Goal: Register for event/course

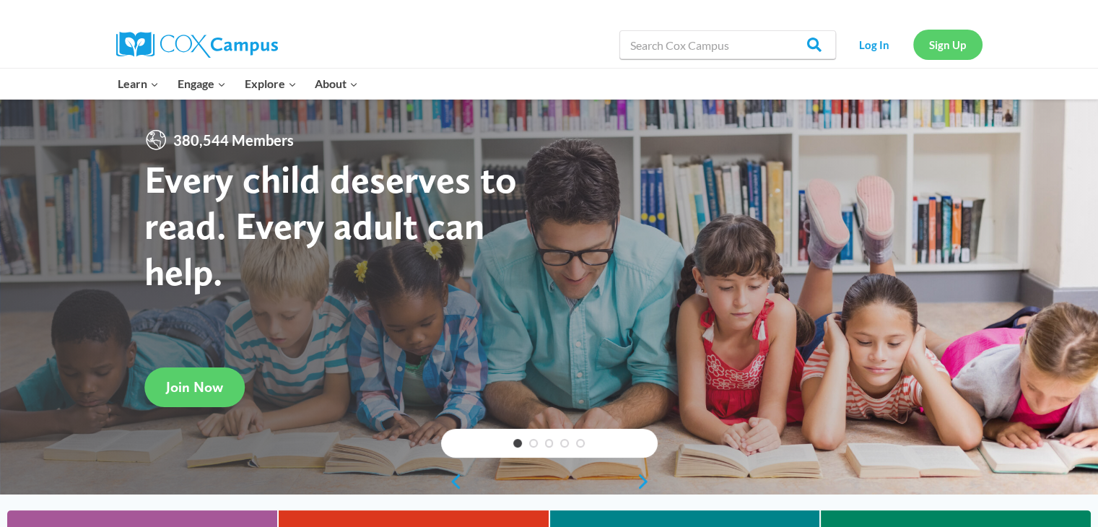
click at [941, 47] on link "Sign Up" at bounding box center [947, 45] width 69 height 30
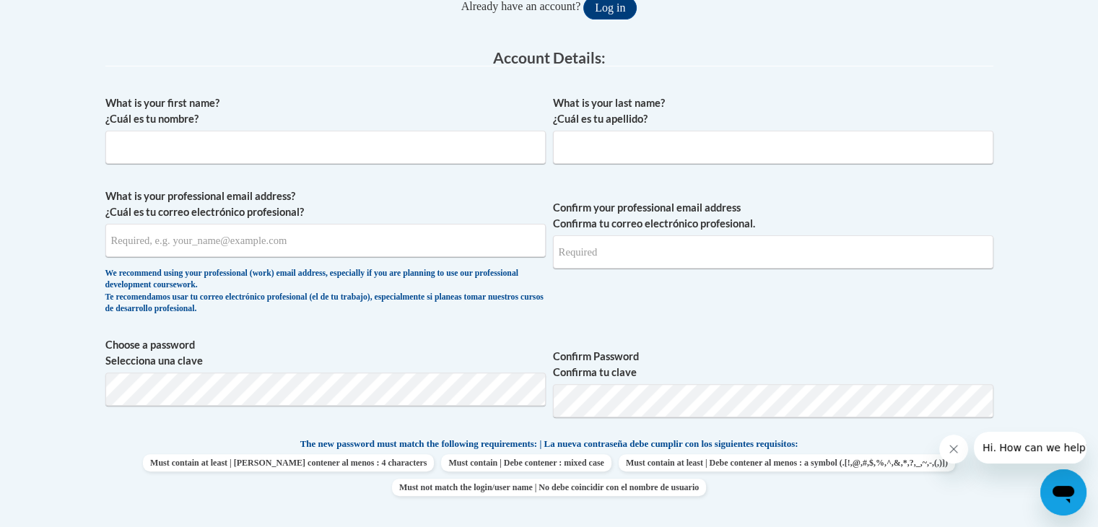
scroll to position [326, 0]
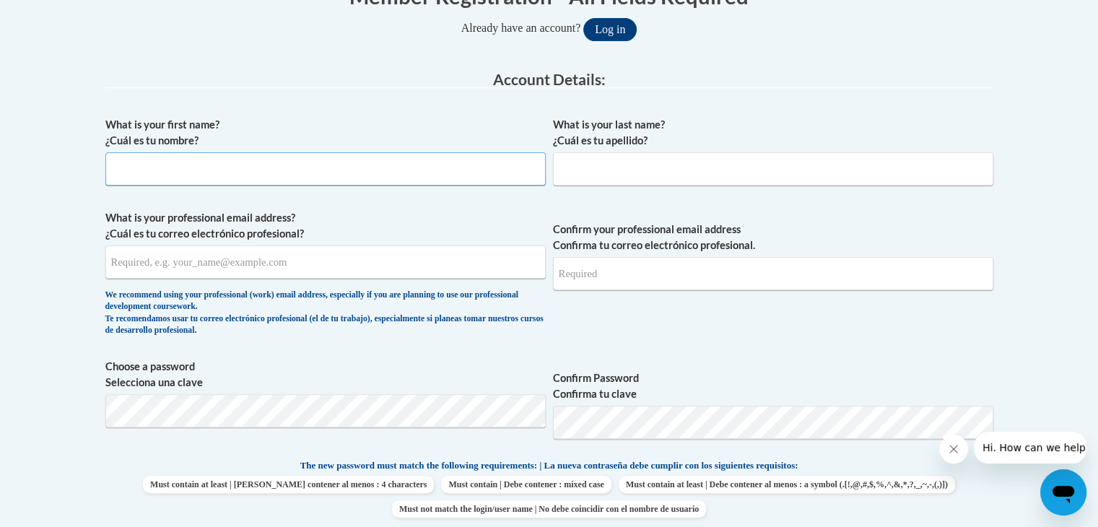
click at [245, 171] on input "What is your first name? ¿Cuál es tu nombre?" at bounding box center [325, 168] width 440 height 33
type input "Cassandra"
type input "wilson"
type input "adriannebolt@gmail.com"
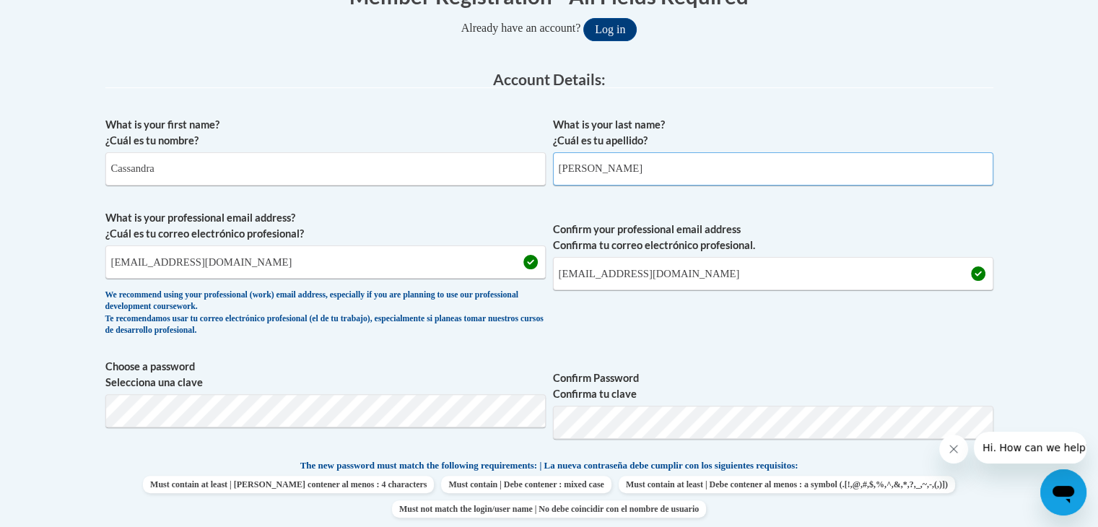
click at [565, 162] on input "wilson" at bounding box center [773, 168] width 440 height 33
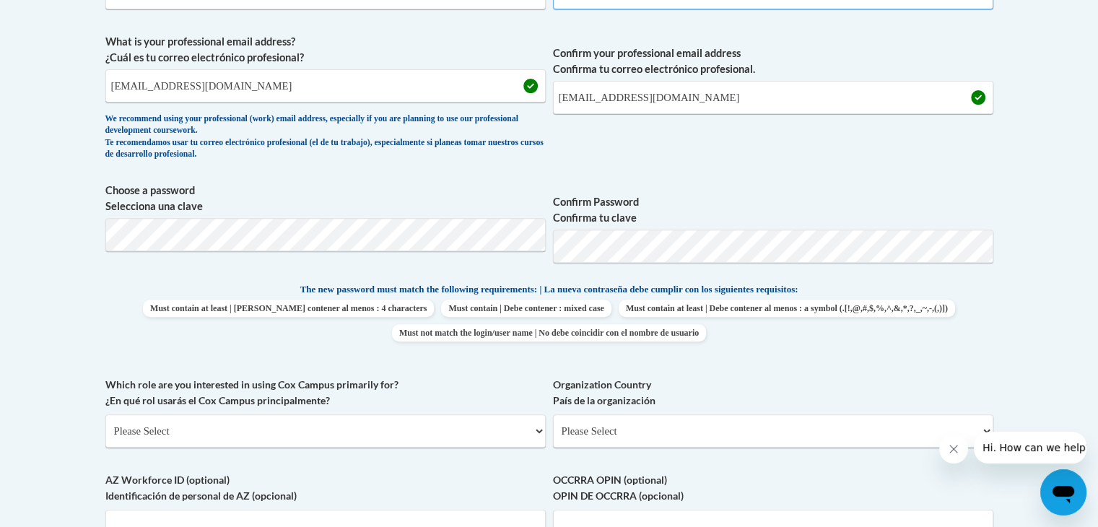
scroll to position [540, 0]
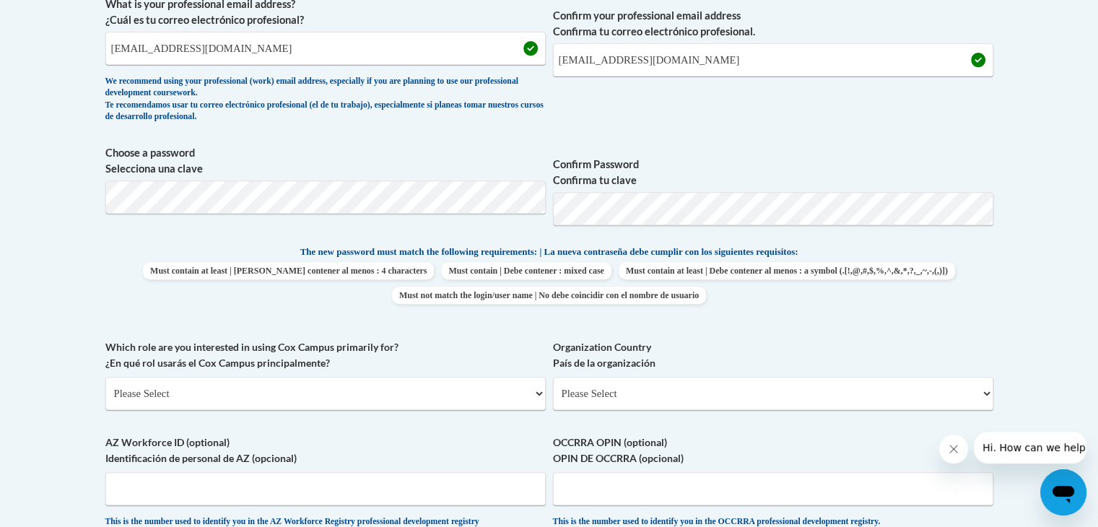
type input "Wilson"
click at [74, 157] on body "This site uses cookies to help improve your learning experience. By continuing …" at bounding box center [549, 341] width 1098 height 1762
click at [975, 293] on span "Must contain at least | Debe contener al menos : 4 characters Must contain | De…" at bounding box center [549, 283] width 888 height 42
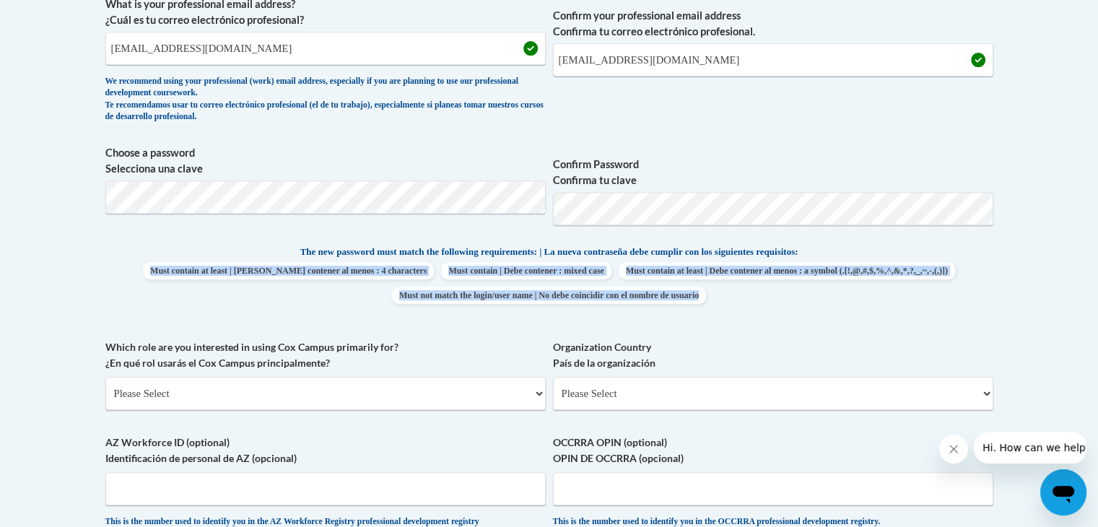
drag, startPoint x: 1097, startPoint y: 252, endPoint x: 1104, endPoint y: 310, distance: 58.1
click at [1079, 276] on body "This site uses cookies to help improve your learning experience. By continuing …" at bounding box center [549, 341] width 1098 height 1762
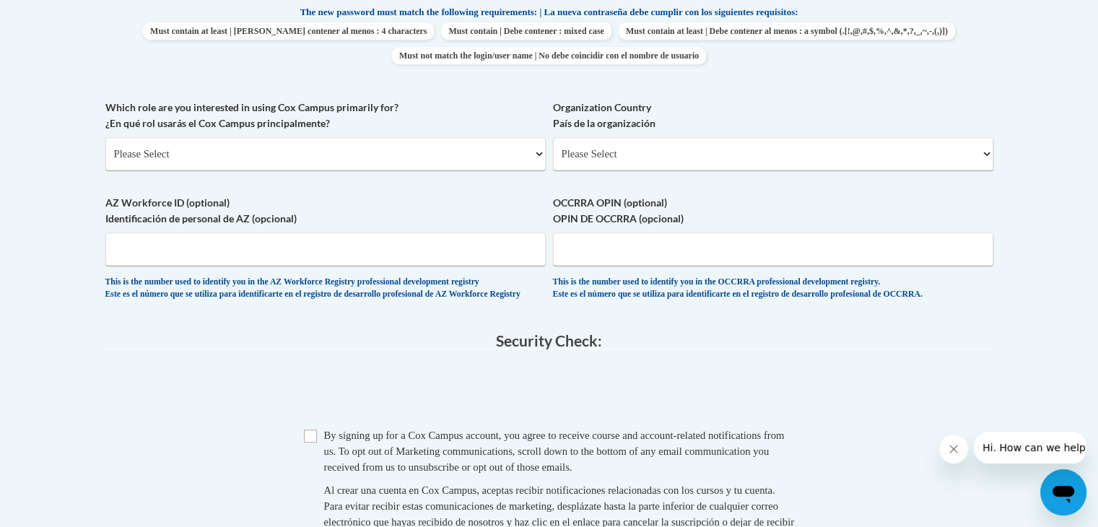
scroll to position [783, 0]
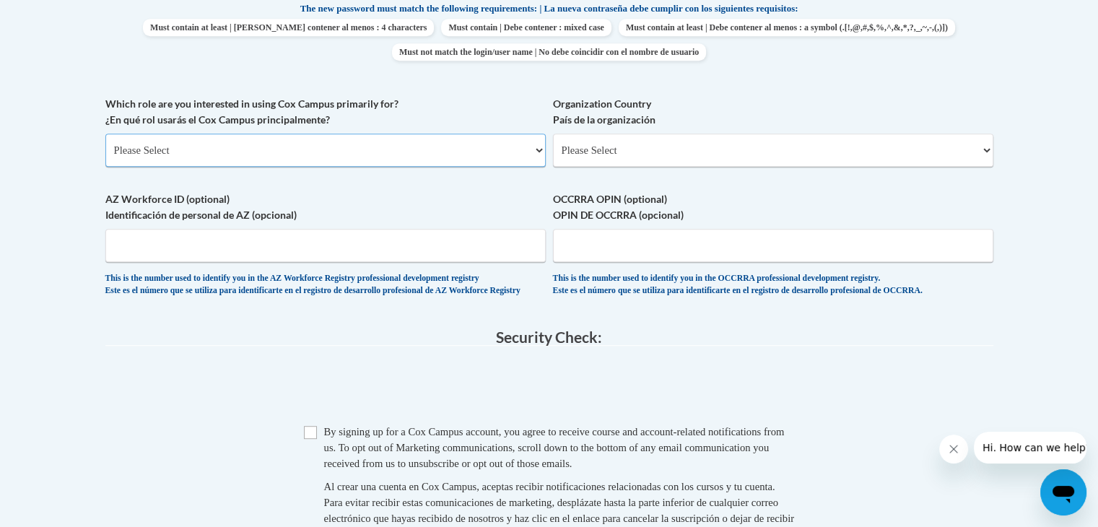
click at [404, 160] on select "Please Select College/University | Colegio/Universidad Community/Nonprofit Part…" at bounding box center [325, 150] width 440 height 33
select select "fbf2d438-af2f-41f8-98f1-81c410e29de3"
click at [105, 134] on select "Please Select College/University | Colegio/Universidad Community/Nonprofit Part…" at bounding box center [325, 150] width 440 height 33
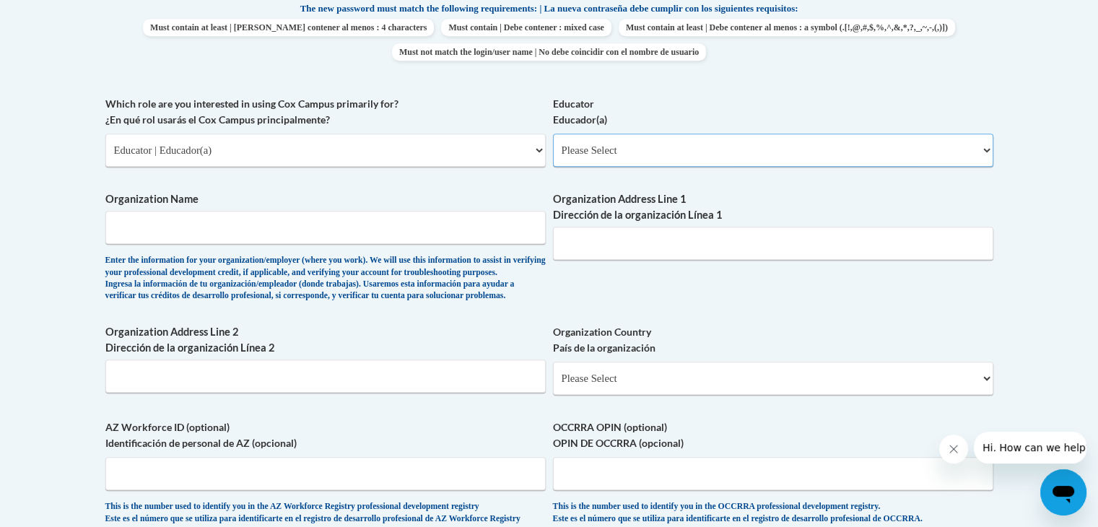
click at [604, 153] on select "Please Select Early Learning/Daycare Teacher/Family Home Care Provider | Maestr…" at bounding box center [773, 150] width 440 height 33
select select "5e2af403-4f2c-4e49-a02f-103e55d7b75b"
click at [553, 134] on select "Please Select Early Learning/Daycare Teacher/Family Home Care Provider | Maestr…" at bounding box center [773, 150] width 440 height 33
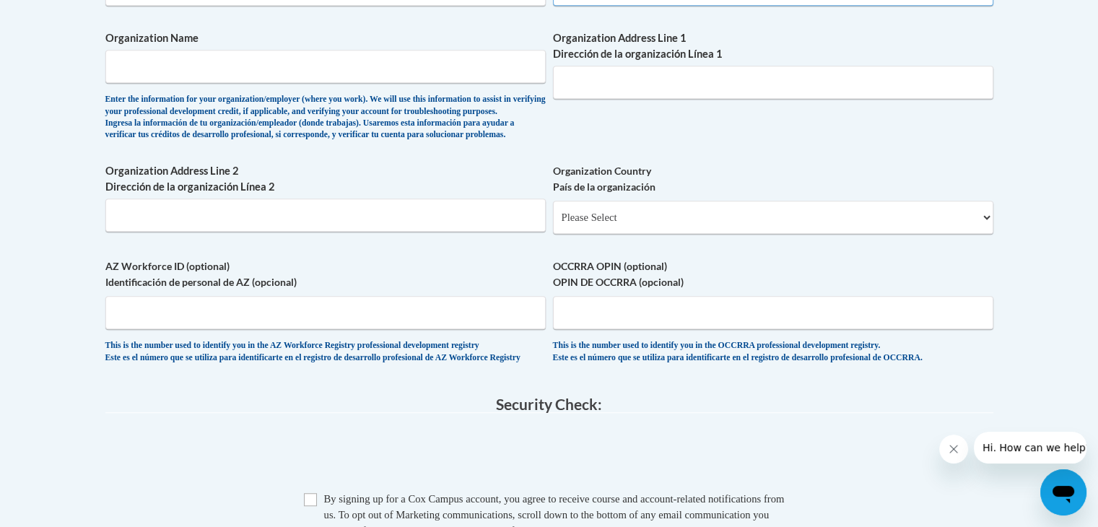
scroll to position [998, 0]
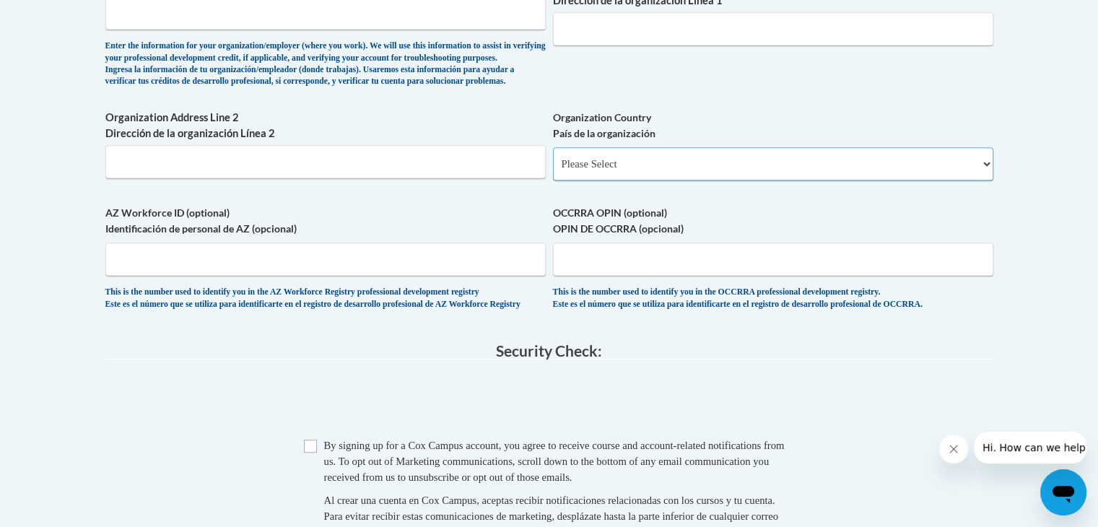
click at [702, 177] on select "Please Select United States | Estados Unidos Outside of the United States | Fue…" at bounding box center [773, 163] width 440 height 33
select select "ad49bcad-a171-4b2e-b99c-48b446064914"
click at [553, 170] on select "Please Select United States | Estados Unidos Outside of the United States | Fue…" at bounding box center [773, 163] width 440 height 33
select select
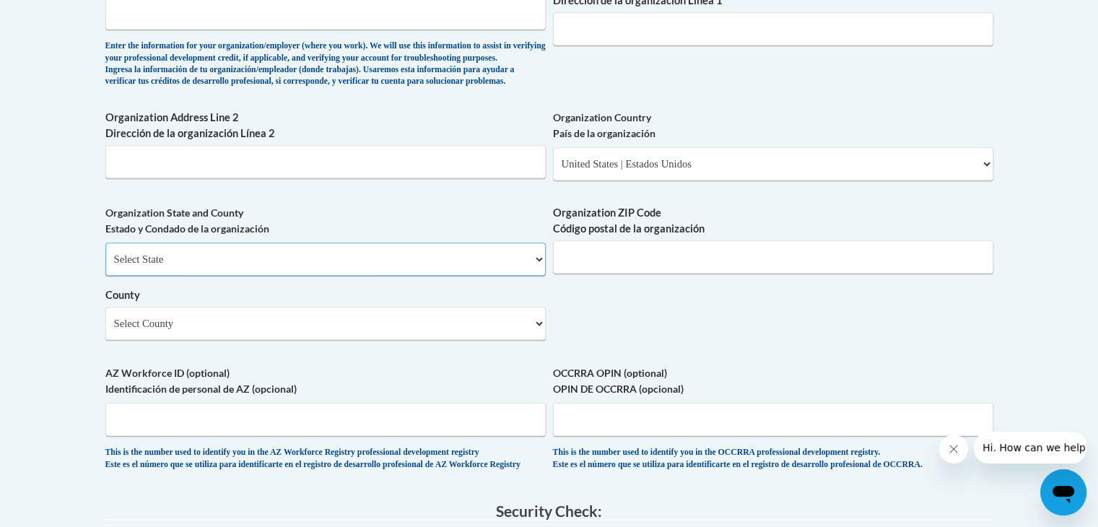
click at [518, 272] on select "Select State Alabama Alaska Arizona Arkansas California Colorado Connecticut De…" at bounding box center [325, 259] width 440 height 33
select select "Ohio"
click at [105, 266] on select "Select State Alabama Alaska Arizona Arkansas California Colorado Connecticut De…" at bounding box center [325, 259] width 440 height 33
click at [612, 274] on input "Organization ZIP Code Código postal de la organización" at bounding box center [773, 256] width 440 height 33
click at [471, 340] on select "Select County Adams Allen Ashland Ashtabula Athens Auglaize Belmont Brown Butle…" at bounding box center [325, 323] width 440 height 33
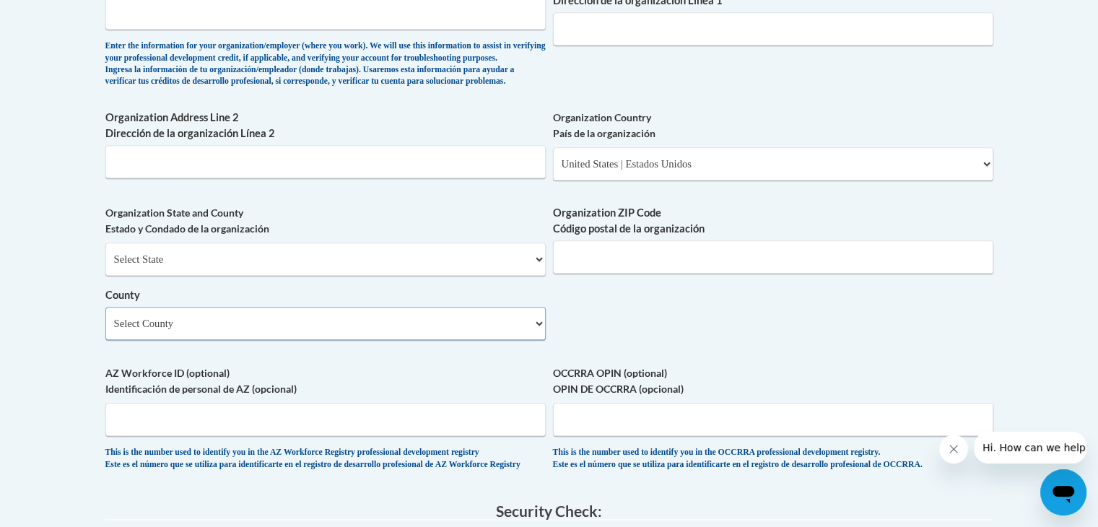
click at [105, 330] on select "Select County Adams Allen Ashland Ashtabula Athens Auglaize Belmont Brown Butle…" at bounding box center [325, 323] width 440 height 33
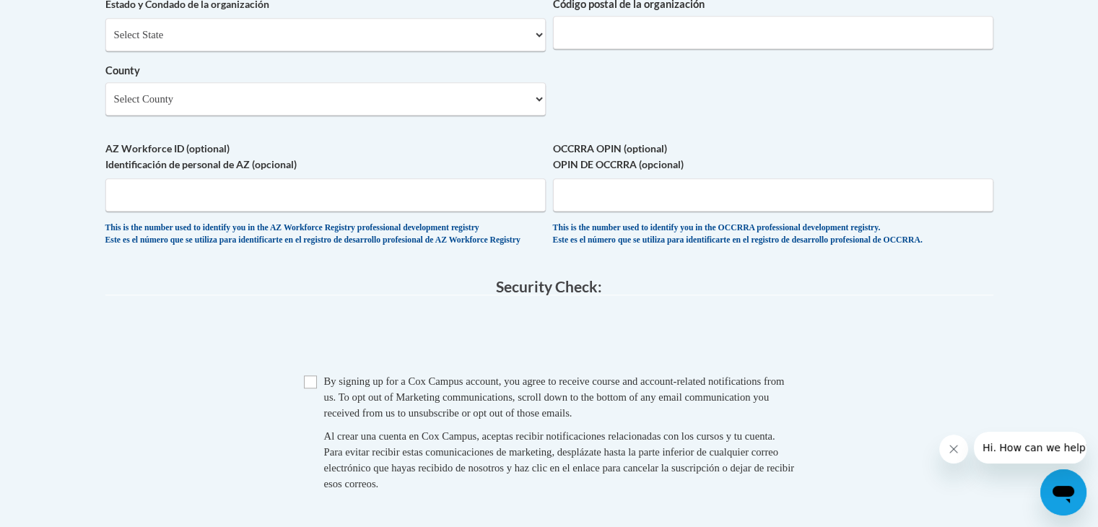
scroll to position [1187, 0]
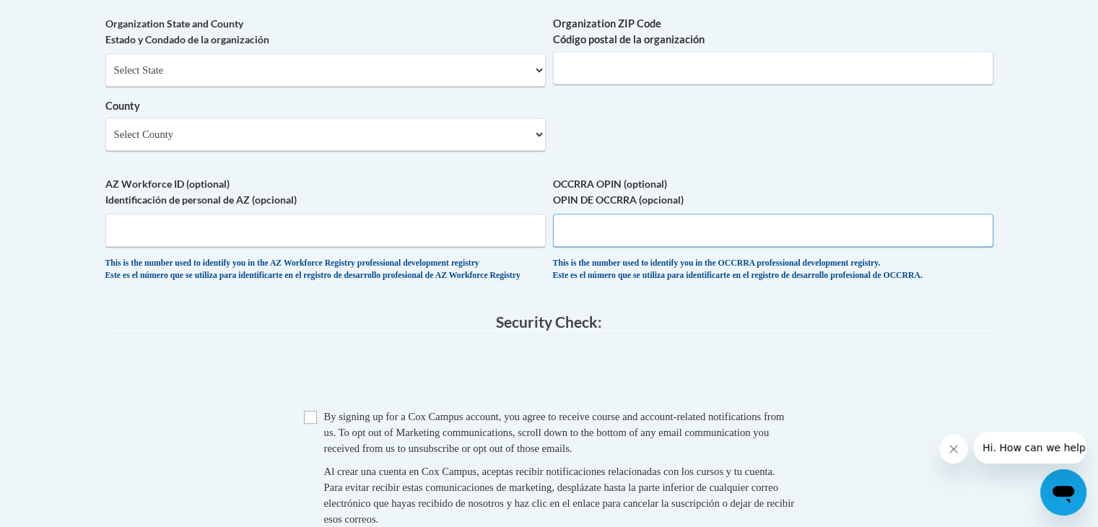
click at [578, 247] on input "OCCRRA OPIN (optional) OPIN DE OCCRRA (opcional)" at bounding box center [773, 230] width 440 height 33
paste input "1117-5247"
type input "1117-5247"
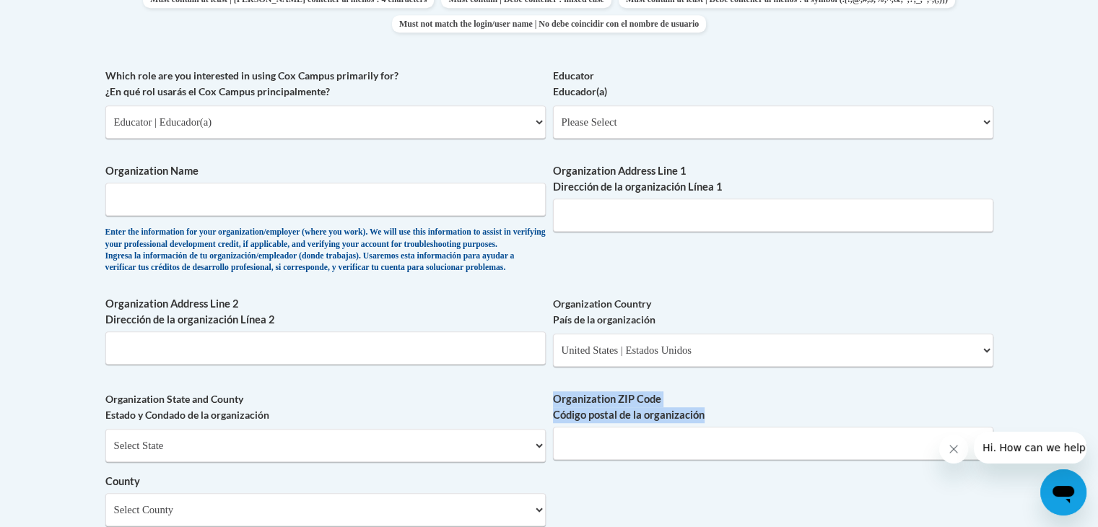
scroll to position [809, 0]
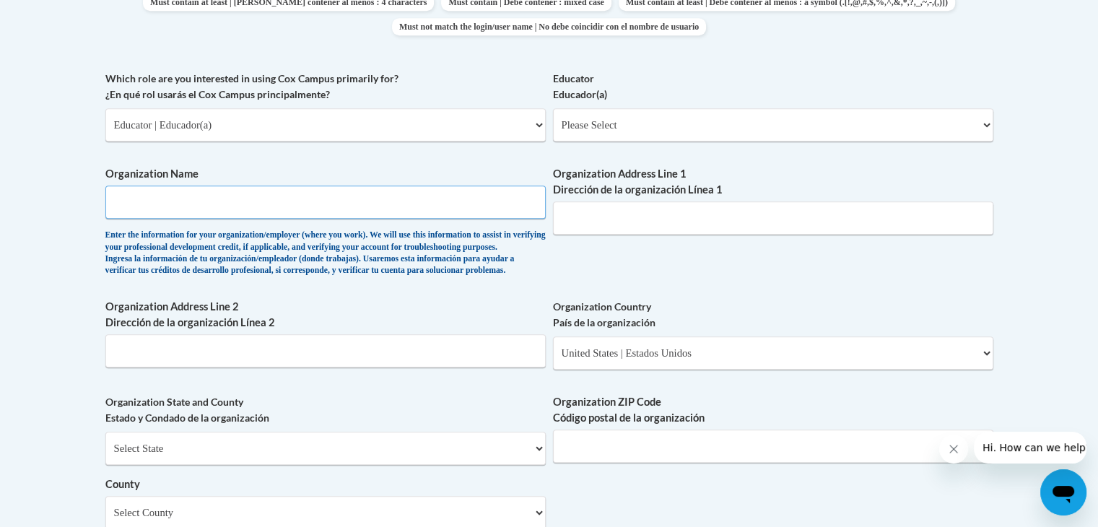
click at [201, 189] on input "Organization Name" at bounding box center [325, 202] width 440 height 33
type input "Eden Academy"
click at [567, 281] on div "What is your first name? ¿Cuál es tu nombre? Cassandra What is your last name? …" at bounding box center [549, 150] width 888 height 1047
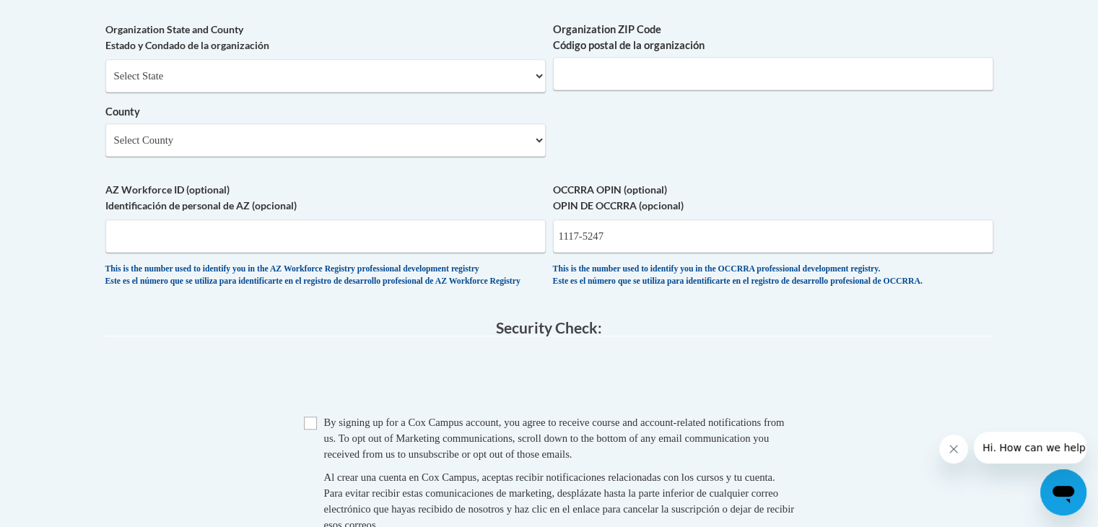
scroll to position [1214, 0]
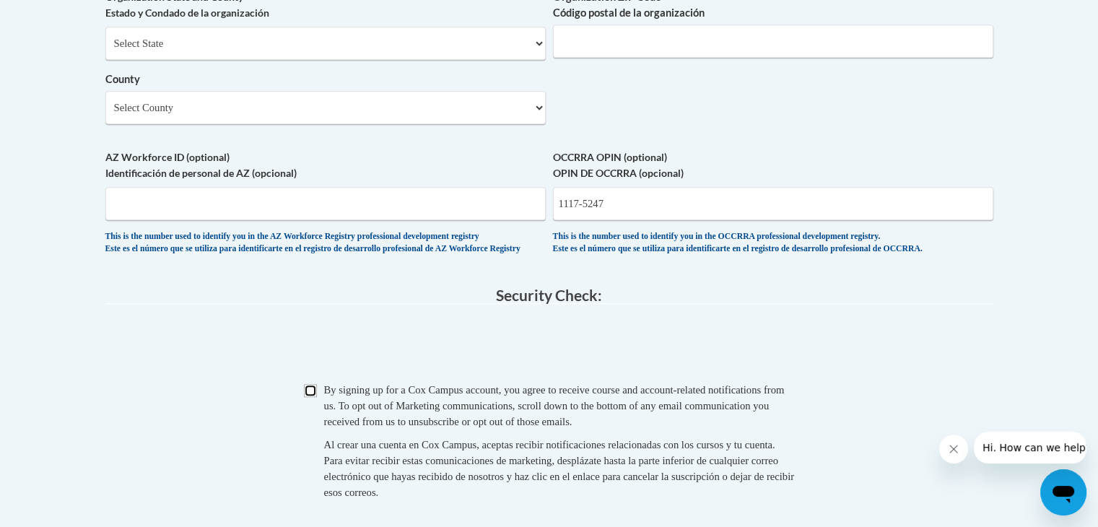
click at [305, 397] on input "Checkbox" at bounding box center [310, 390] width 13 height 13
checkbox input "true"
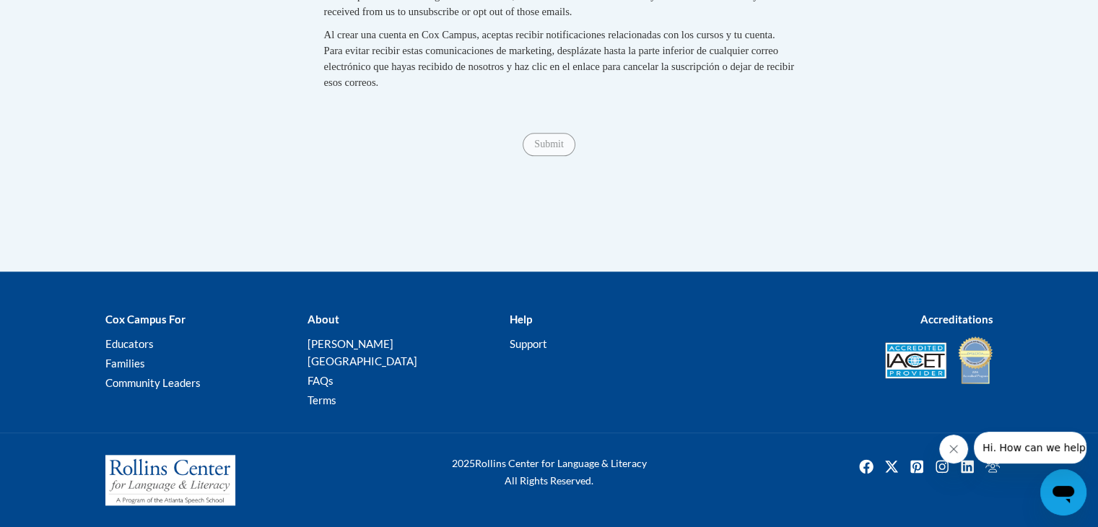
scroll to position [1518, 0]
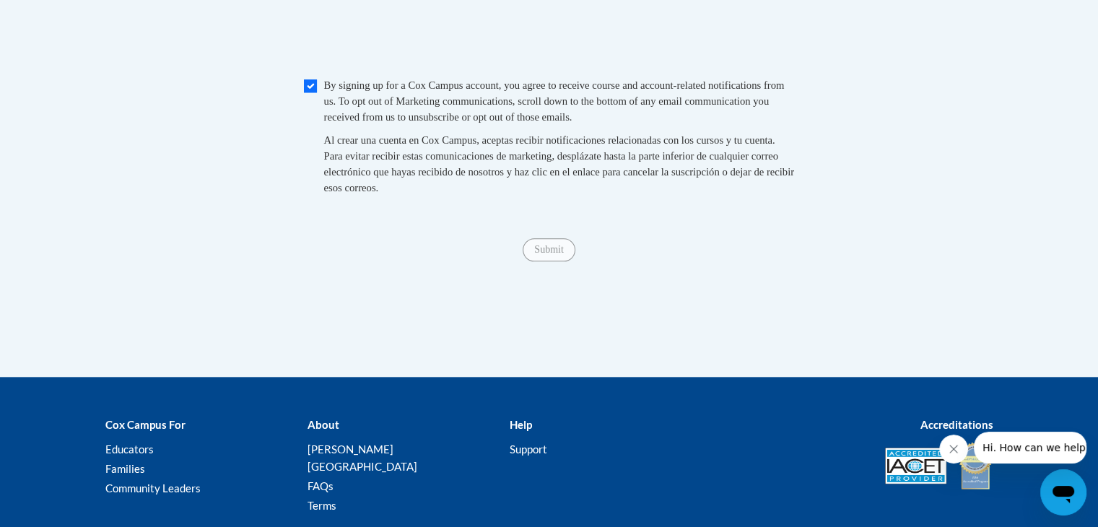
click at [558, 254] on span "Submit" at bounding box center [549, 249] width 52 height 12
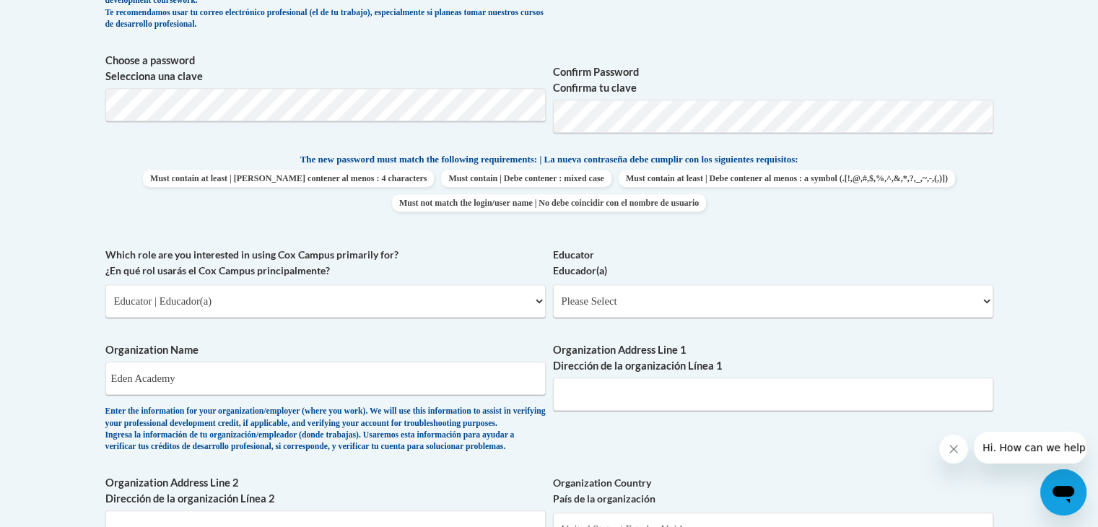
scroll to position [667, 0]
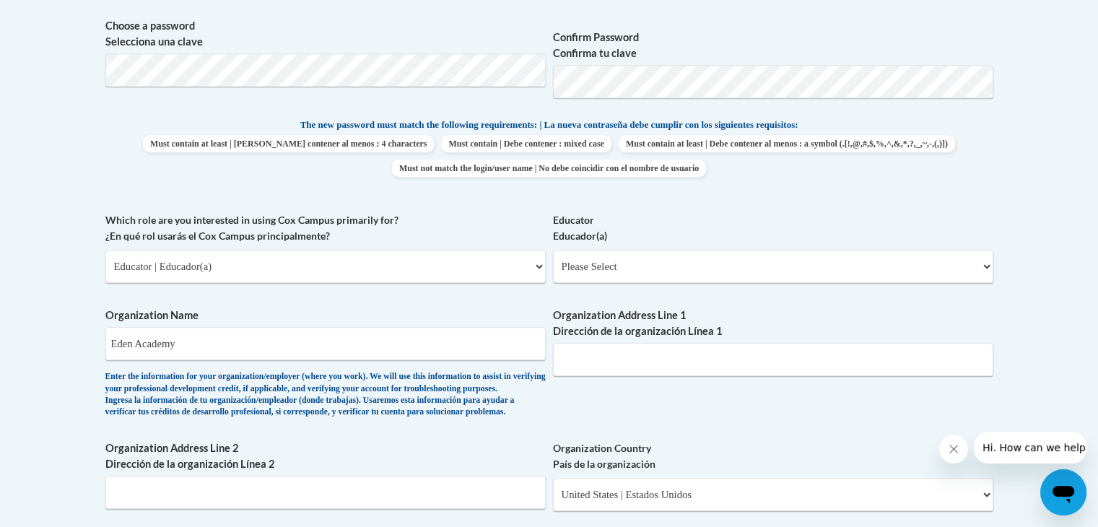
click at [1035, 199] on body "This site uses cookies to help improve your learning experience. By continuing …" at bounding box center [549, 408] width 1098 height 2151
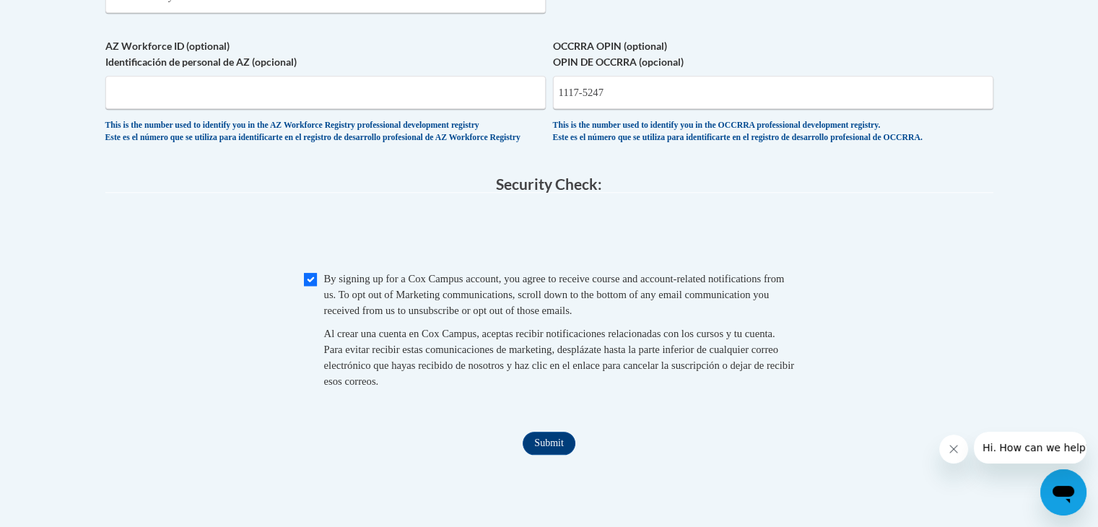
scroll to position [1354, 0]
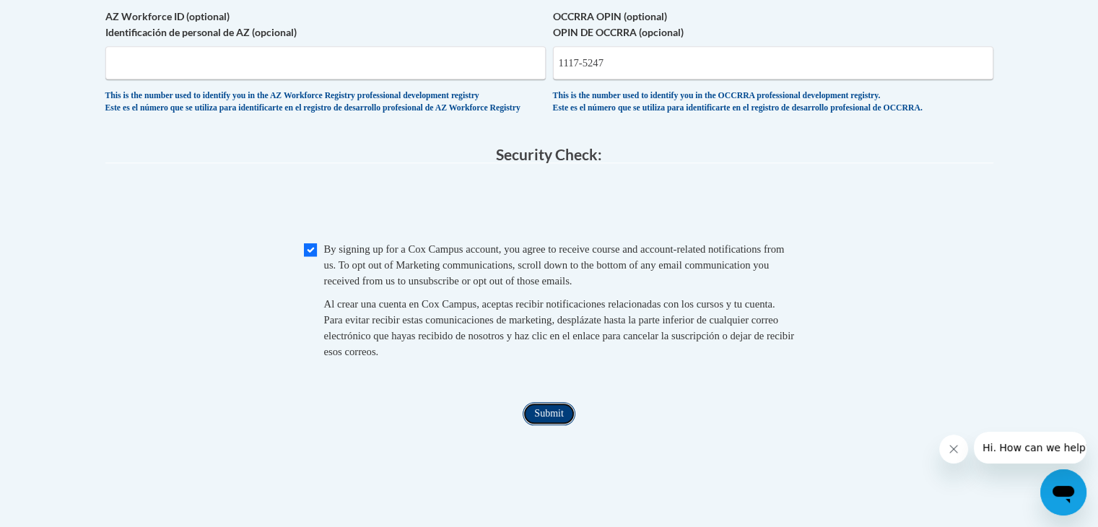
click at [549, 425] on input "Submit" at bounding box center [549, 413] width 52 height 23
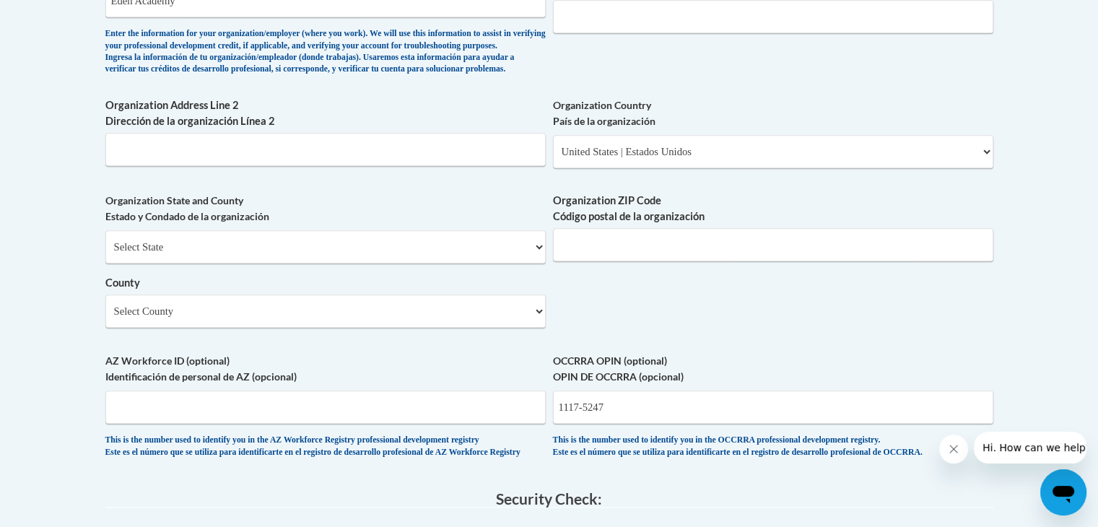
click at [1092, 295] on body "This site uses cookies to help improve your learning experience. By continuing …" at bounding box center [549, 65] width 1098 height 2151
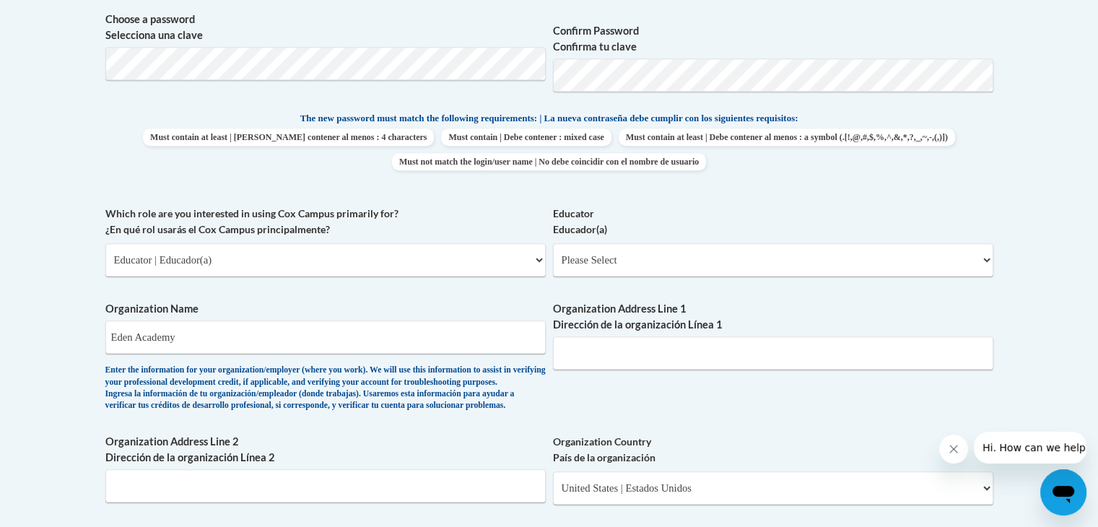
scroll to position [702, 0]
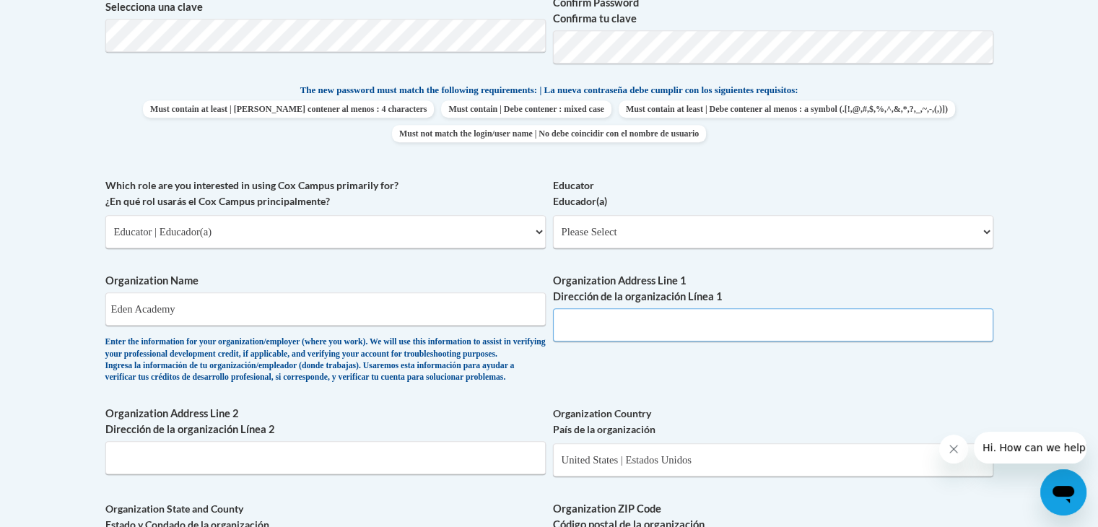
click at [601, 323] on input "Organization Address Line 1 Dirección de la organización Línea 1" at bounding box center [773, 324] width 440 height 33
paste input "21405 Lorain Rd, Fairview Park, OH 44126"
type input "21405 Lorain Rd, Fairview Park, OH 44126"
click at [842, 367] on div "What is your first name? ¿Cuál es tu nombre? Cassandra What is your last name? …" at bounding box center [549, 257] width 888 height 1047
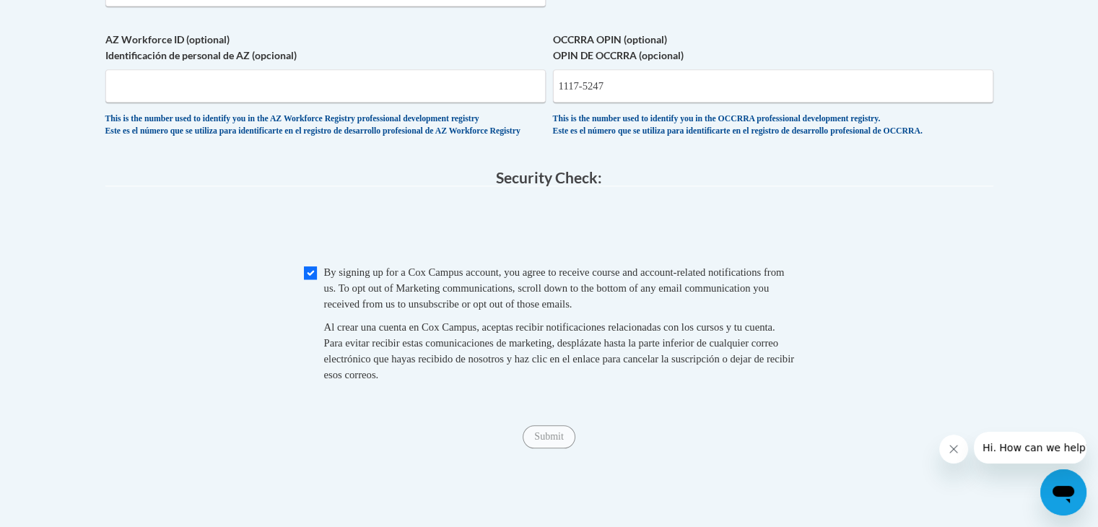
scroll to position [1336, 0]
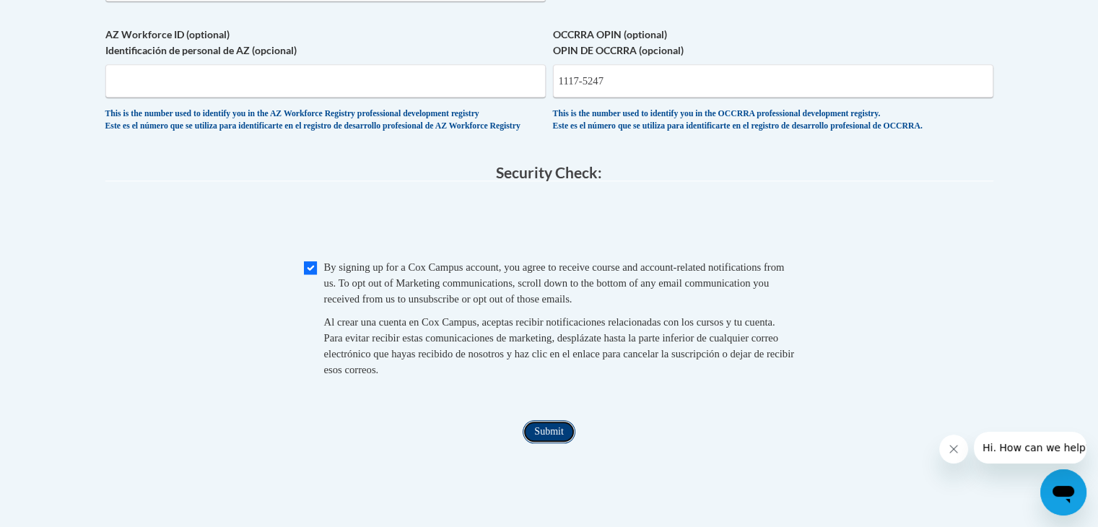
click at [557, 443] on input "Submit" at bounding box center [549, 431] width 52 height 23
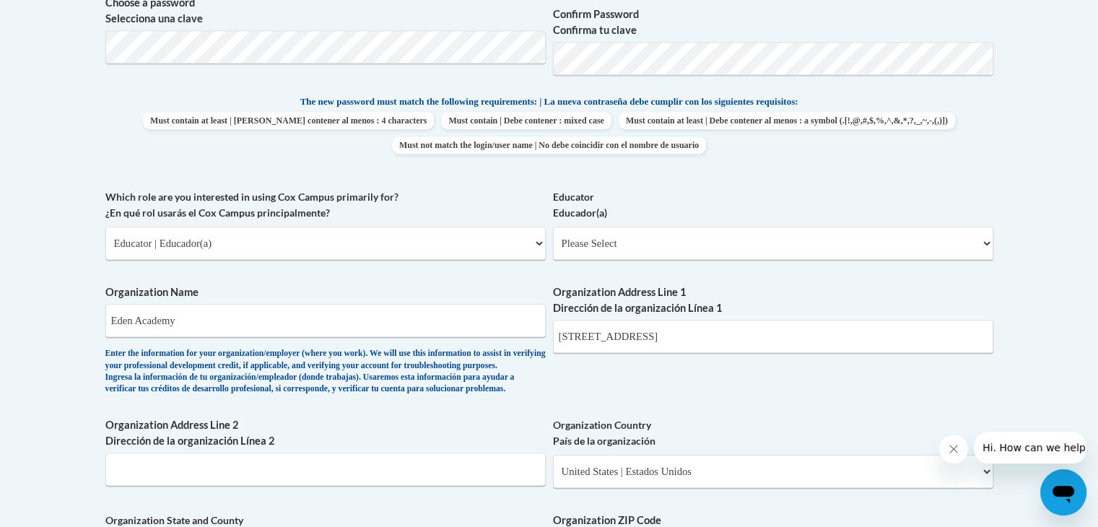
scroll to position [797, 0]
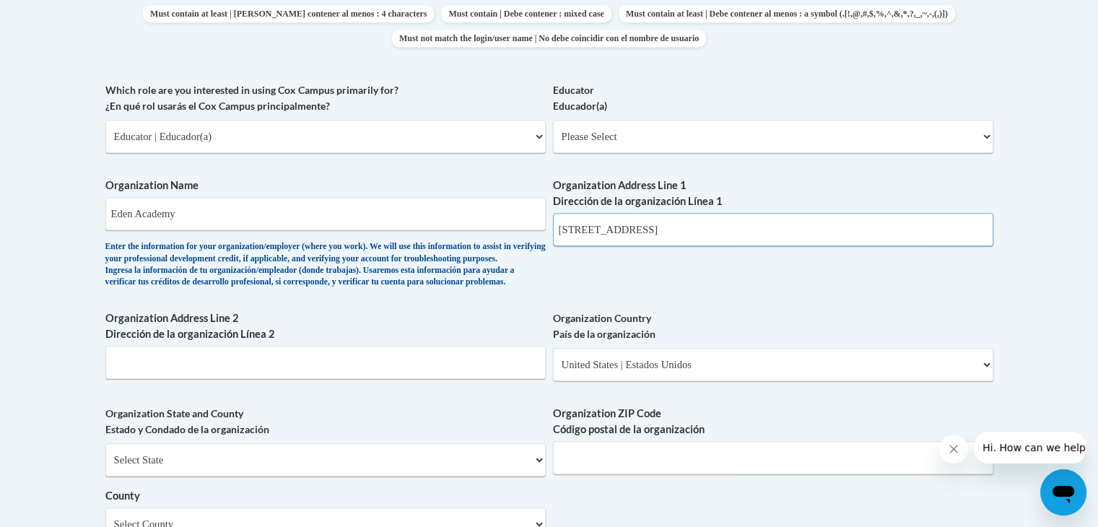
click at [796, 235] on input "21405 Lorain Rd, Fairview Park, OH 44126" at bounding box center [773, 229] width 440 height 33
drag, startPoint x: 775, startPoint y: 226, endPoint x: 729, endPoint y: 220, distance: 45.8
click at [729, 220] on input "21405 Lorain Rd, Fairview Park, OH 44126" at bounding box center [773, 229] width 440 height 33
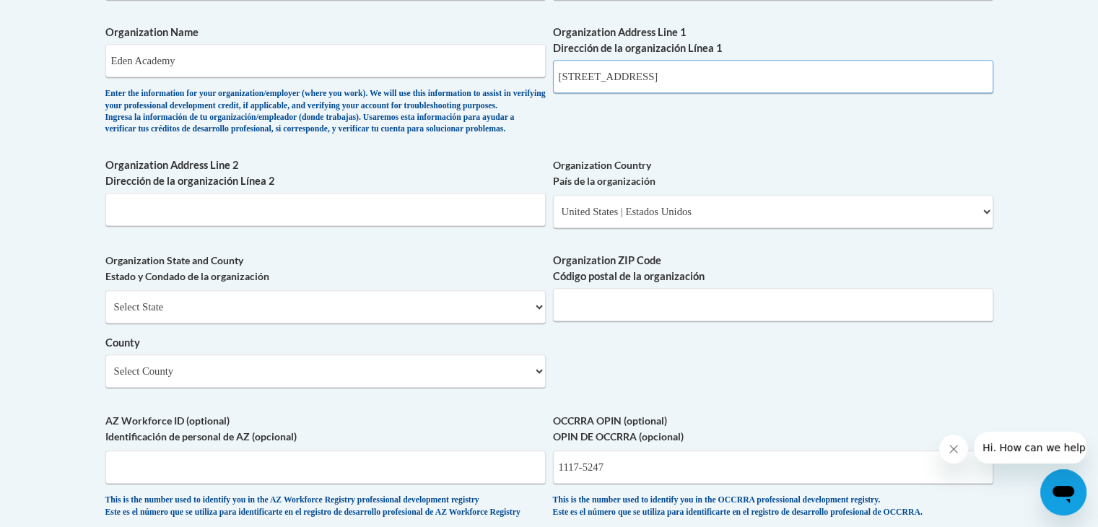
scroll to position [957, 0]
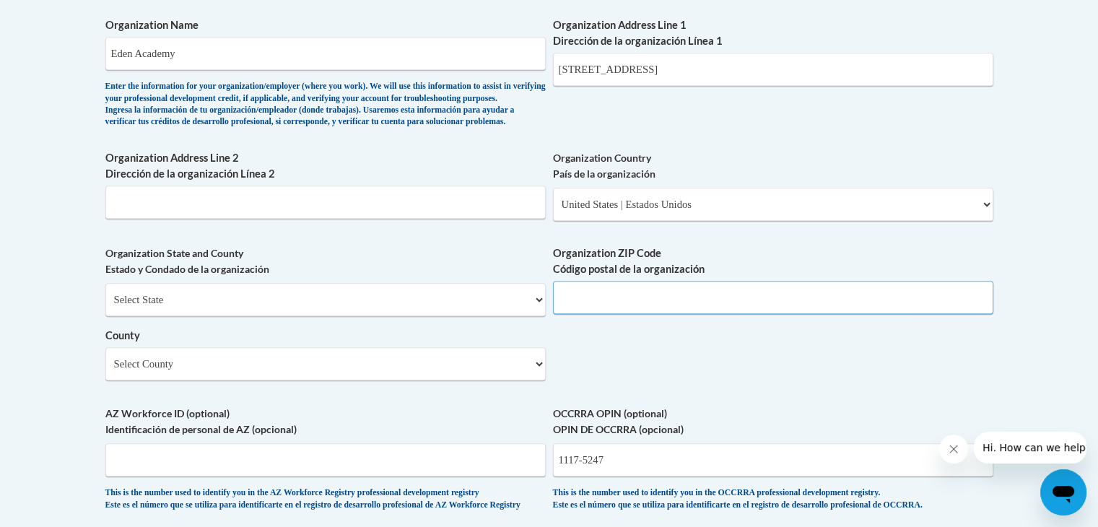
click at [673, 314] on input "Organization ZIP Code Código postal de la organización" at bounding box center [773, 297] width 440 height 33
paste input "44126"
type input "44126"
click at [774, 68] on input "21405 Lorain Rd, Fairview Park, OH 44126" at bounding box center [773, 69] width 440 height 33
type input "21405 Lorain Rd, Fairview Park"
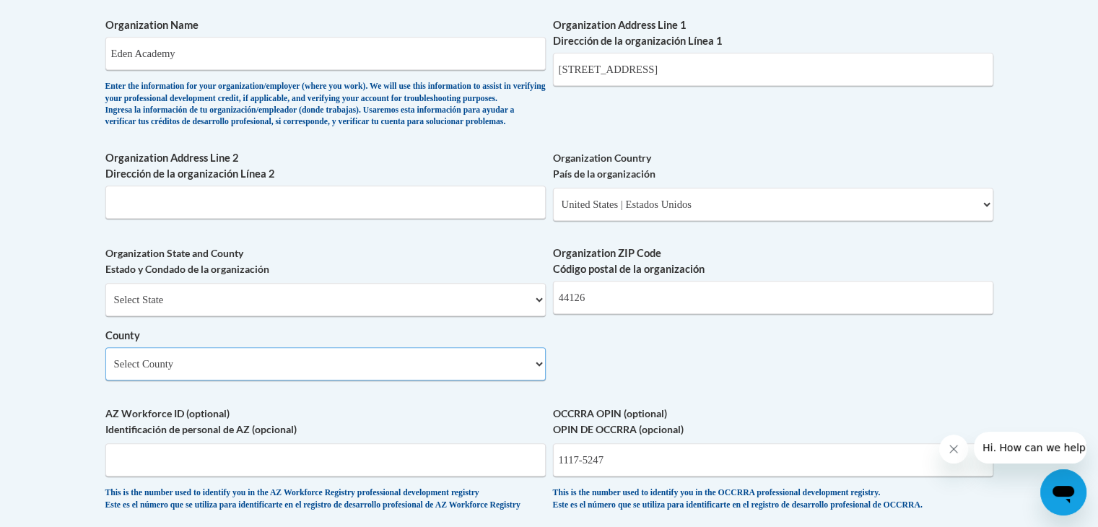
click at [225, 380] on select "Select County Adams Allen Ashland Ashtabula Athens Auglaize Belmont Brown Butle…" at bounding box center [325, 363] width 440 height 33
select select "Cuyahoga"
click at [105, 370] on select "Select County Adams Allen Ashland Ashtabula Athens Auglaize Belmont Brown Butle…" at bounding box center [325, 363] width 440 height 33
click at [692, 365] on div "What is your first name? ¿Cuál es tu nombre? Cassandra What is your last name? …" at bounding box center [549, 2] width 888 height 1047
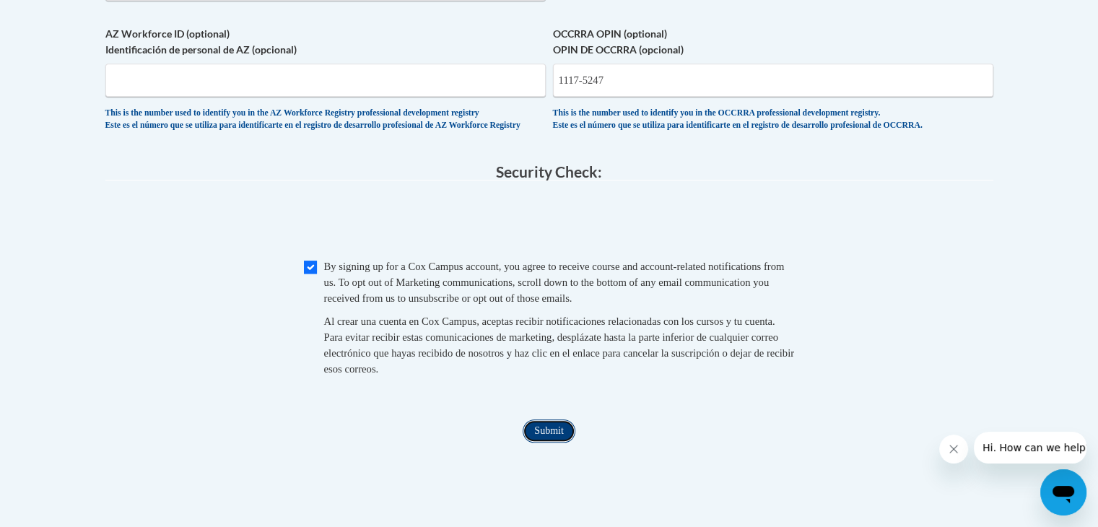
click at [553, 443] on input "Submit" at bounding box center [549, 430] width 52 height 23
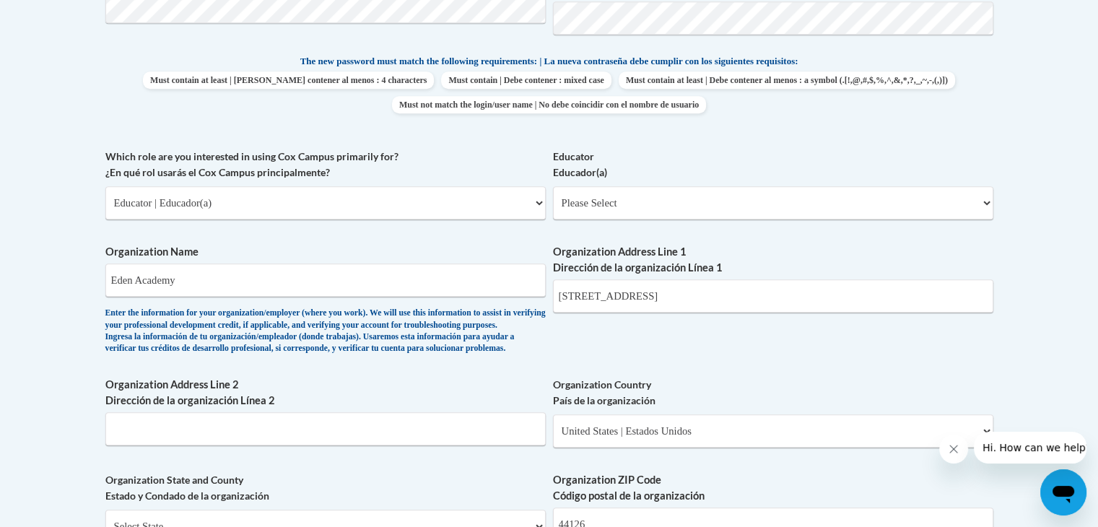
scroll to position [640, 0]
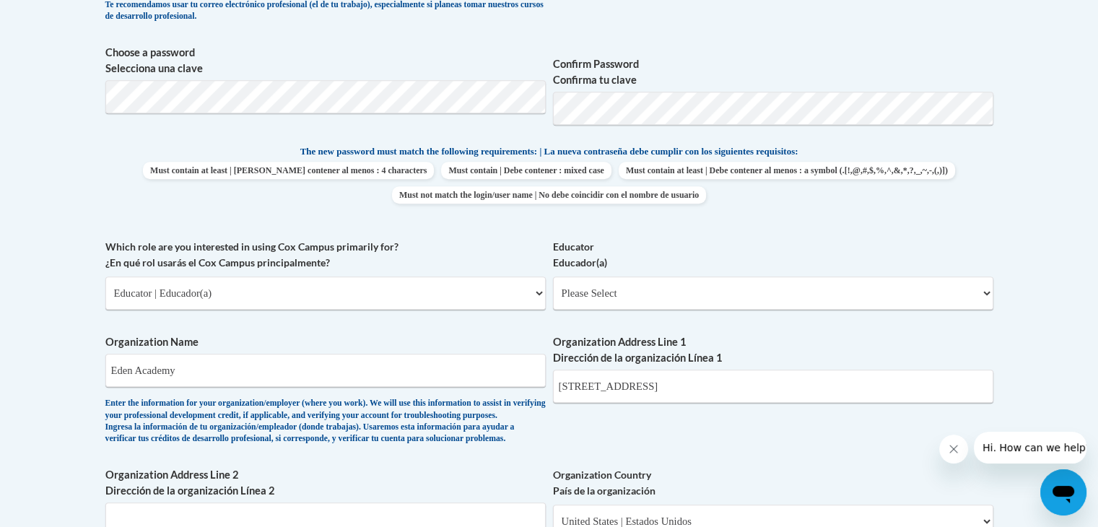
click at [1043, 232] on body "This site uses cookies to help improve your learning experience. By continuing …" at bounding box center [549, 435] width 1098 height 2151
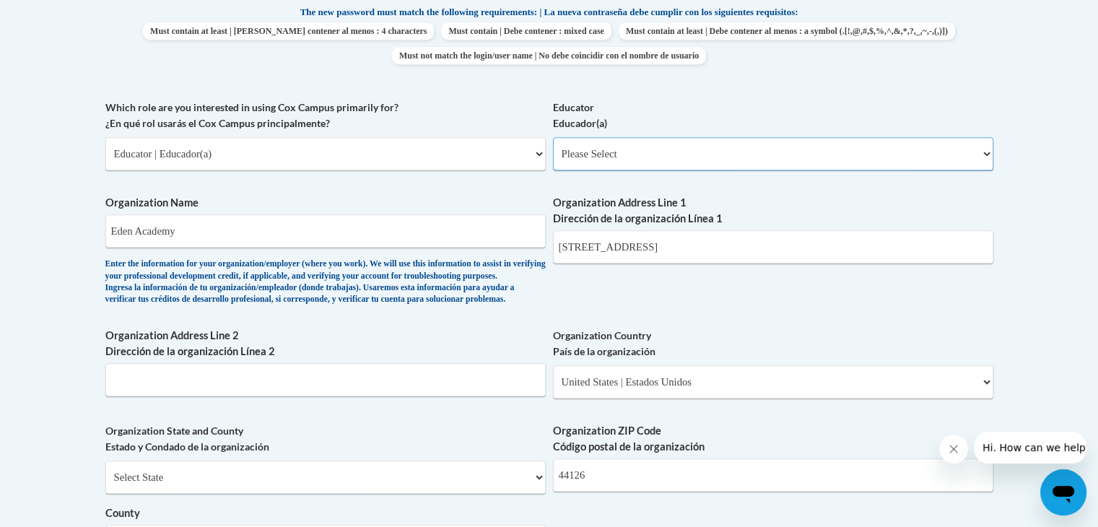
click at [863, 157] on select "Please Select Early Learning/Daycare Teacher/Family Home Care Provider | Maestr…" at bounding box center [773, 153] width 440 height 33
select select "5e2af403-4f2c-4e49-a02f-103e55d7b75b"
click at [553, 137] on select "Please Select Early Learning/Daycare Teacher/Family Home Care Provider | Maestr…" at bounding box center [773, 153] width 440 height 33
select select "null"
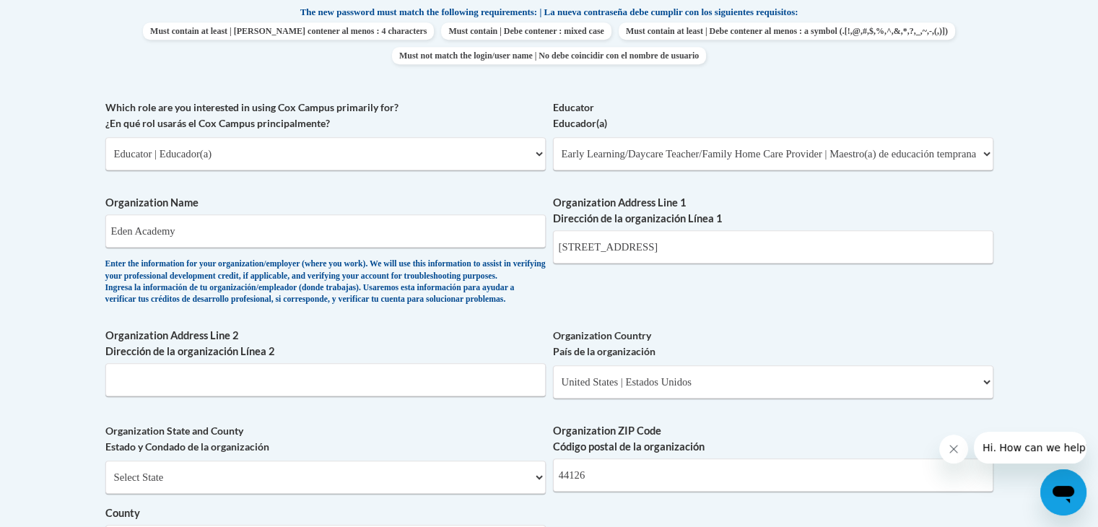
click at [1034, 187] on body "This site uses cookies to help improve your learning experience. By continuing …" at bounding box center [549, 295] width 1098 height 2151
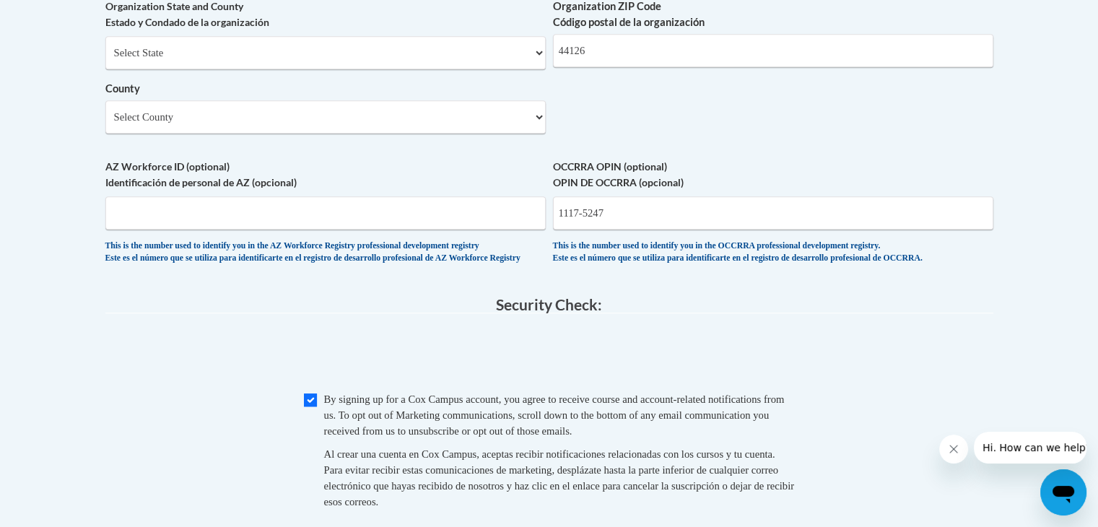
scroll to position [1206, 0]
click at [587, 227] on input "1117-5247" at bounding box center [773, 210] width 440 height 33
type input "11175247"
click at [772, 311] on legend "Security Check:" at bounding box center [549, 303] width 888 height 17
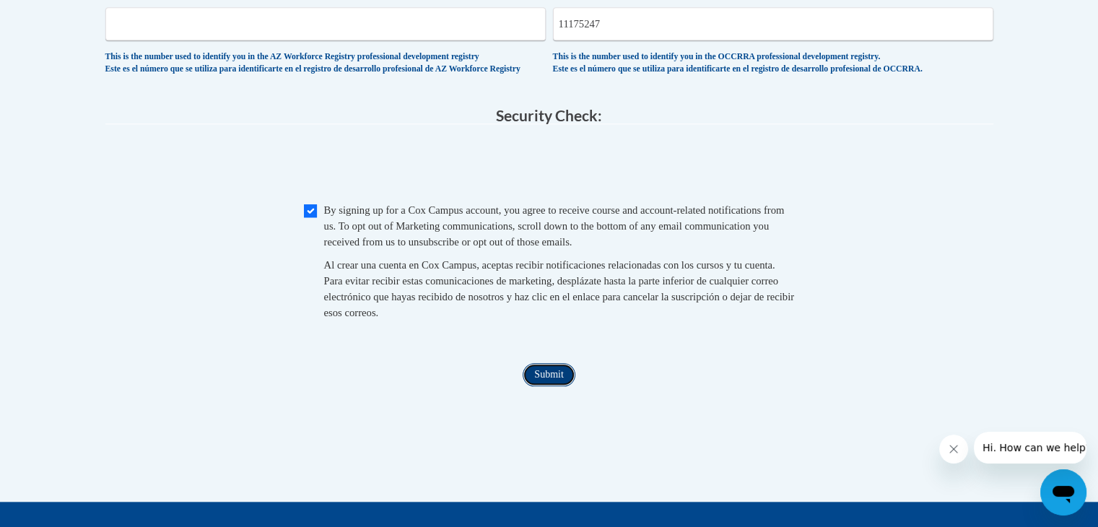
click at [553, 386] on input "Submit" at bounding box center [549, 374] width 52 height 23
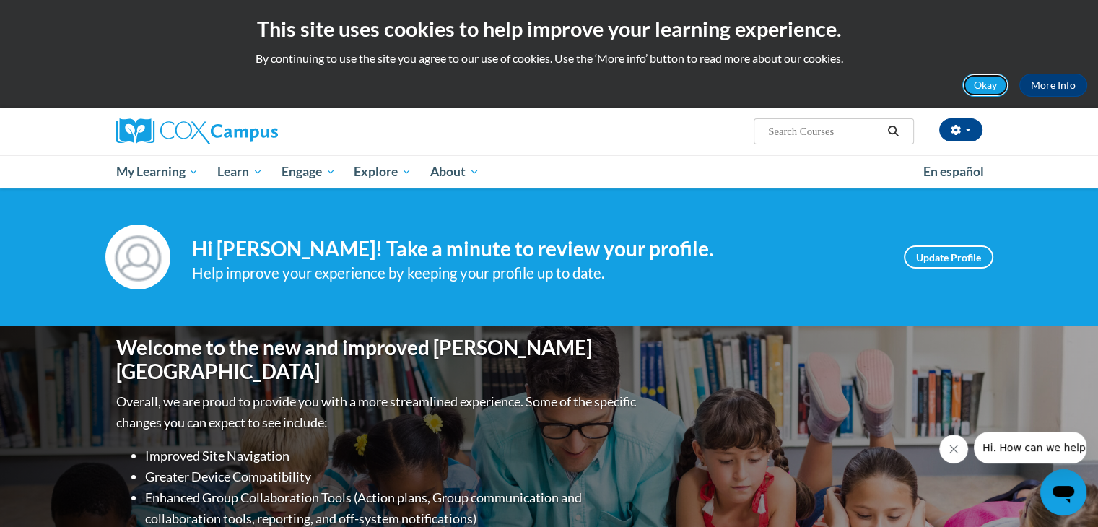
drag, startPoint x: 985, startPoint y: 93, endPoint x: 967, endPoint y: 66, distance: 32.2
click at [967, 66] on div "This site uses cookies to help improve your learning experience. By continuing …" at bounding box center [549, 54] width 1098 height 108
click at [983, 88] on button "Okay" at bounding box center [985, 85] width 46 height 23
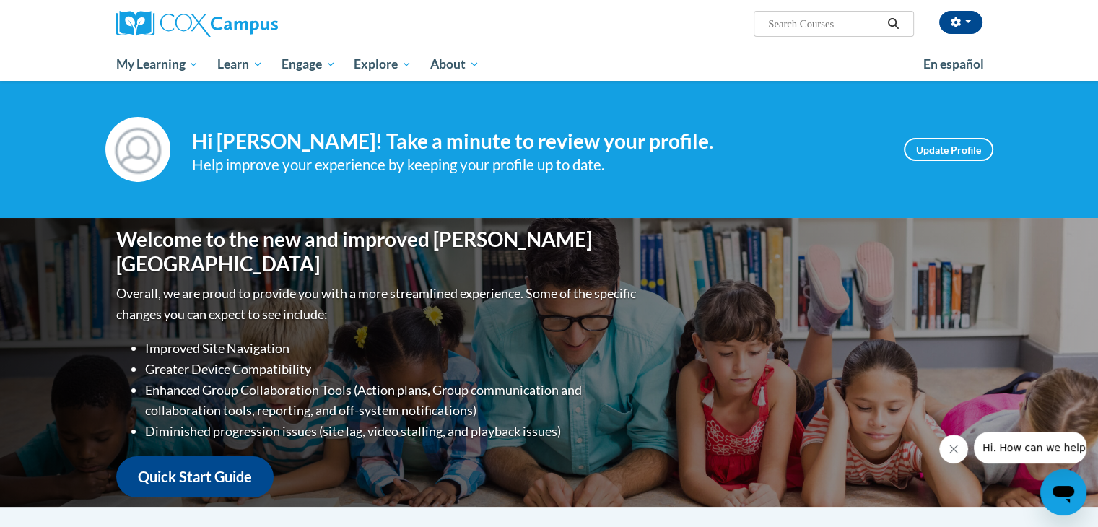
click at [806, 24] on input "Search..." at bounding box center [825, 23] width 116 height 17
type input "read with me"
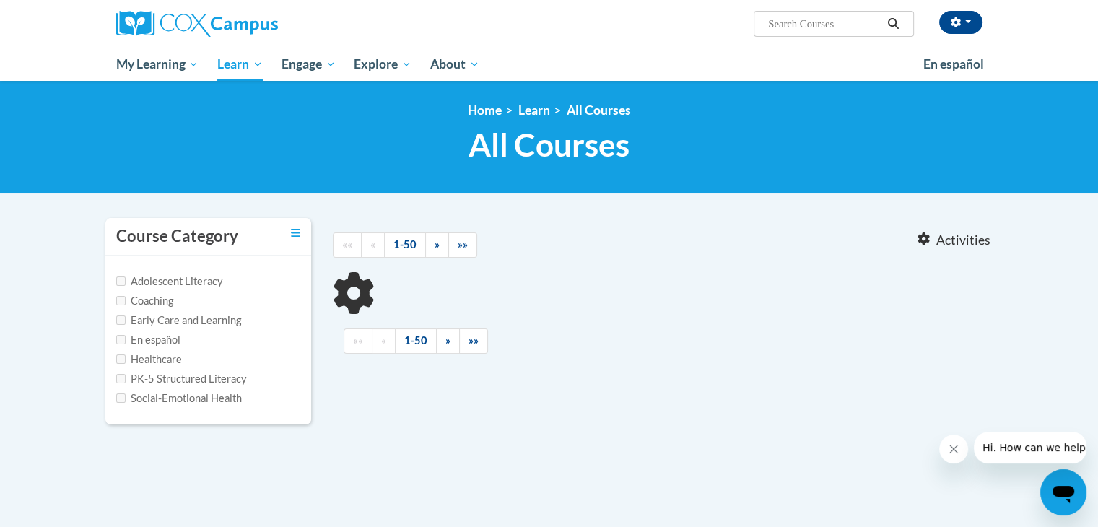
type input "read with me"
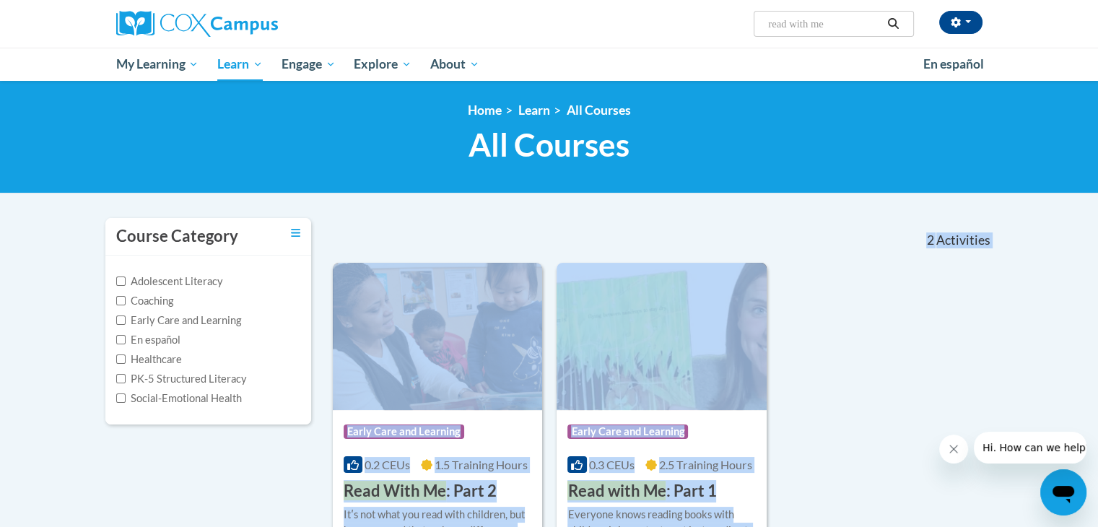
drag, startPoint x: 1097, startPoint y: 227, endPoint x: 1105, endPoint y: 279, distance: 53.2
click at [1097, 279] on html "Cassandra Wilson (Eastern Daylight Time GMT-0400 ) My Profile Inbox My Transcri…" at bounding box center [549, 263] width 1098 height 527
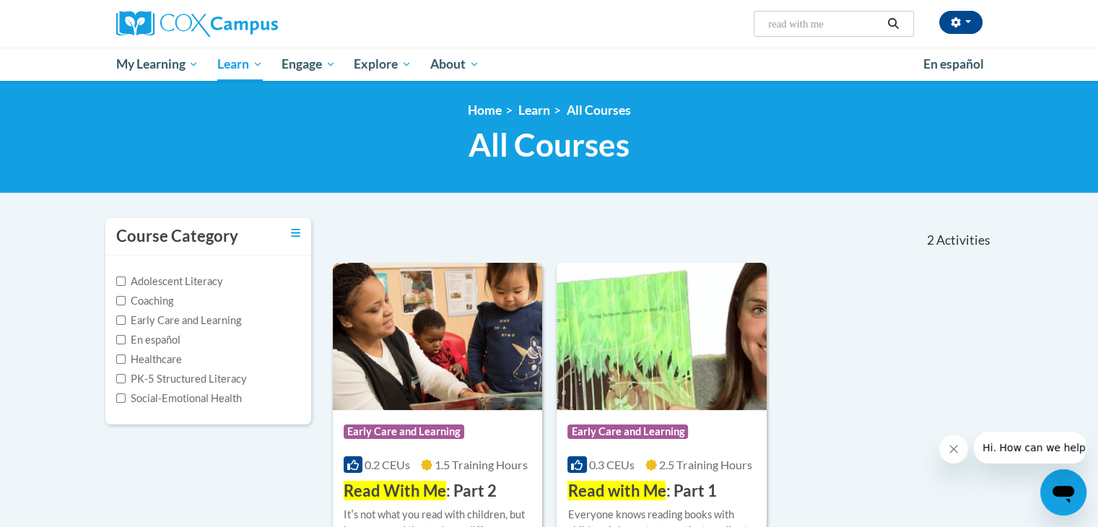
click at [1082, 284] on body "Cassandra Wilson (Eastern Daylight Time GMT-0400 ) My Profile Inbox My Transcri…" at bounding box center [549, 452] width 1098 height 905
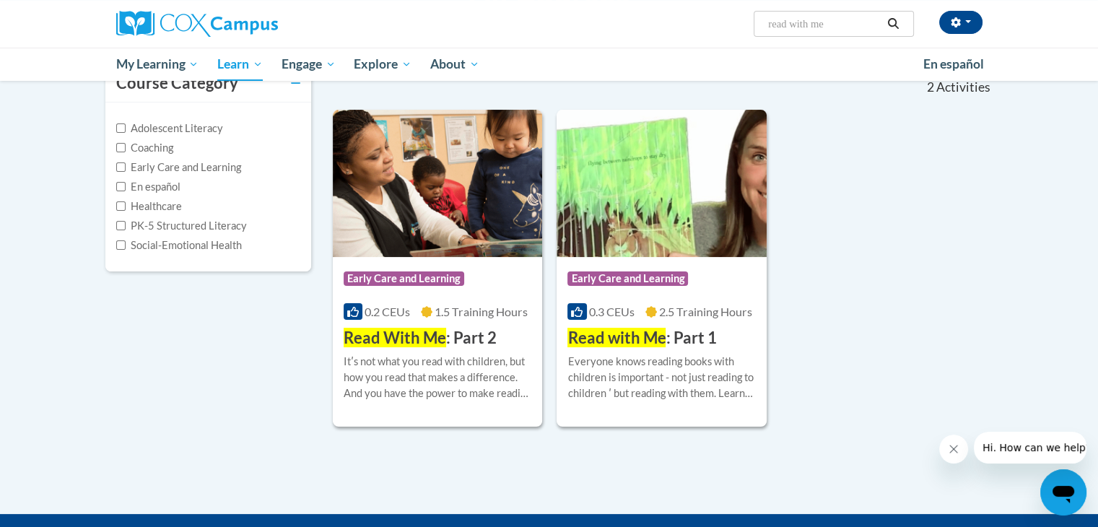
scroll to position [160, 0]
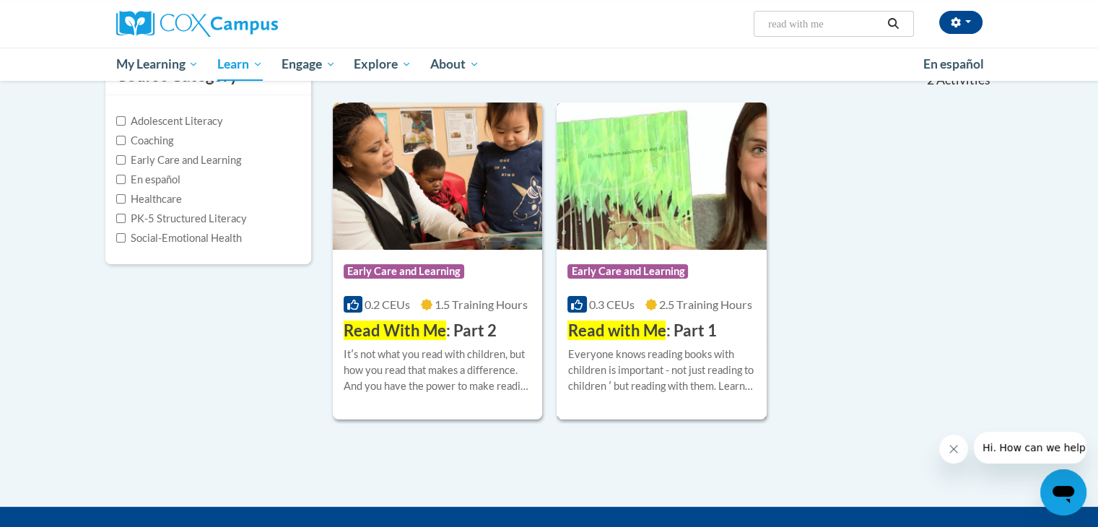
click at [615, 336] on span "Read with Me" at bounding box center [616, 330] width 98 height 19
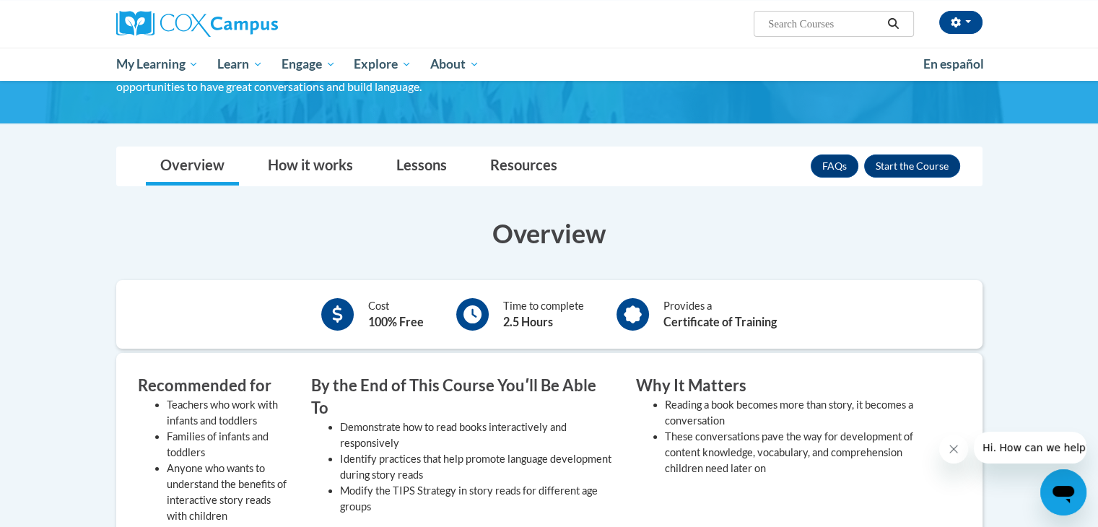
scroll to position [134, 0]
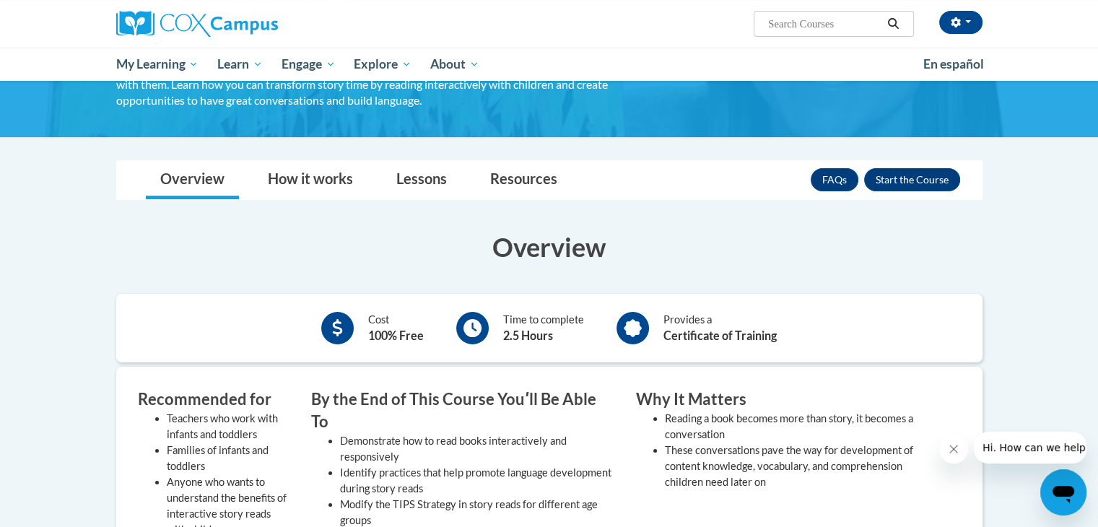
click at [1095, 180] on body "[PERSON_NAME] (Eastern Daylight Time GMT-0400 ) My Profile Inbox My Transcripts…" at bounding box center [549, 520] width 1098 height 1308
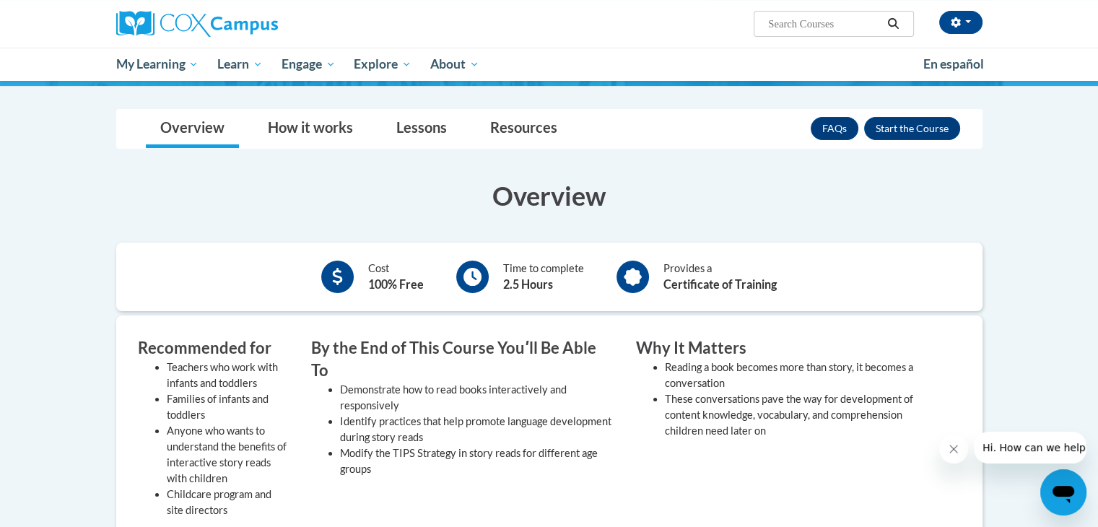
scroll to position [199, 0]
